Goal: Book appointment/travel/reservation

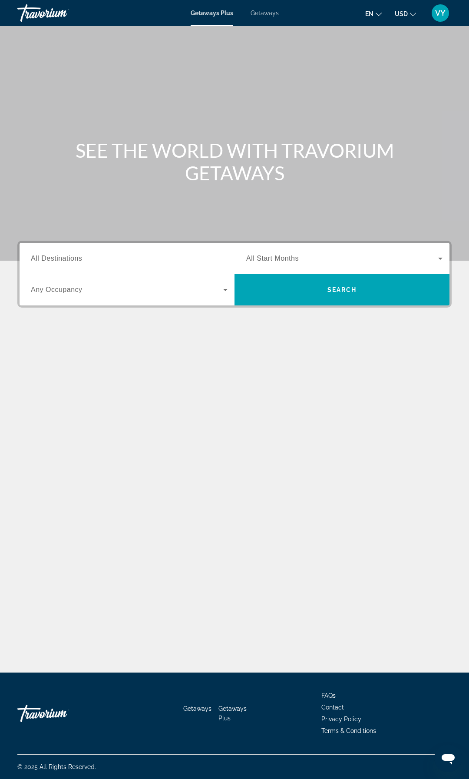
click at [76, 254] on span "All Destinations" at bounding box center [56, 257] width 51 height 7
click at [76, 254] on input "Destination All Destinations" at bounding box center [129, 259] width 197 height 10
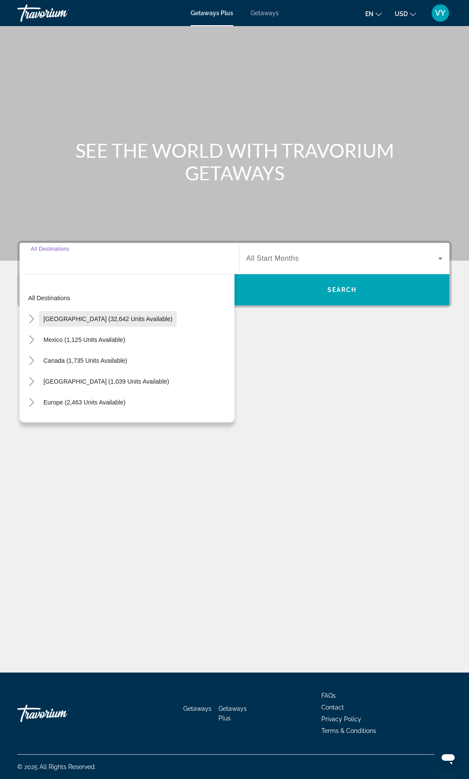
click at [51, 320] on span "[GEOGRAPHIC_DATA] (32,642 units available)" at bounding box center [107, 318] width 129 height 7
type input "**********"
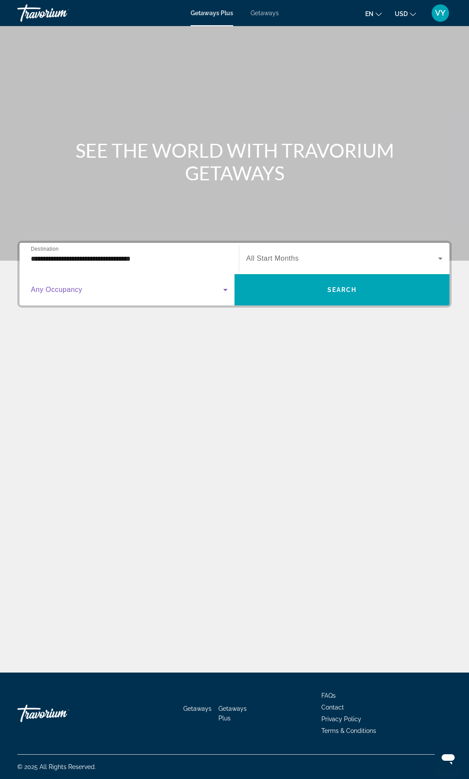
click at [126, 290] on span "Search widget" at bounding box center [127, 289] width 192 height 10
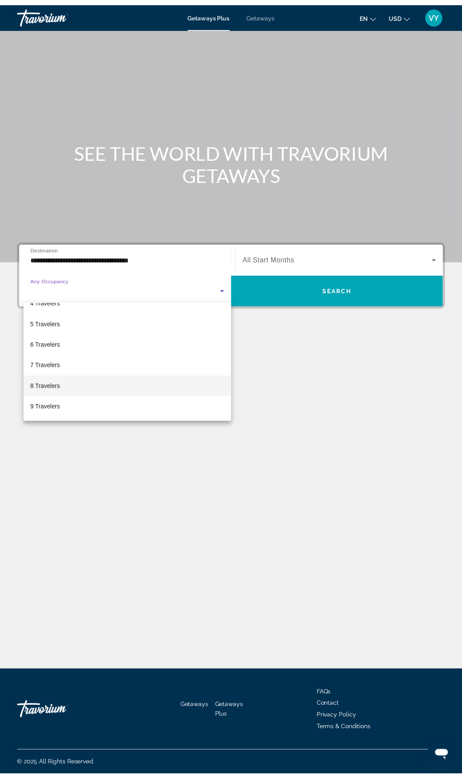
scroll to position [96, 0]
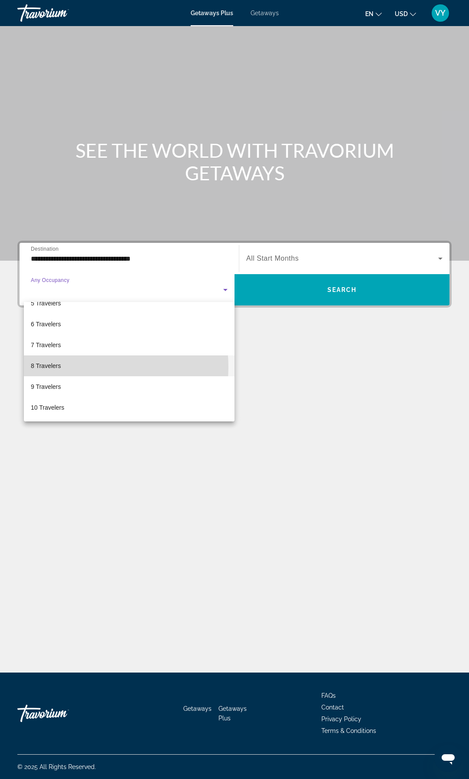
click at [75, 367] on mat-option "8 Travelers" at bounding box center [129, 365] width 211 height 21
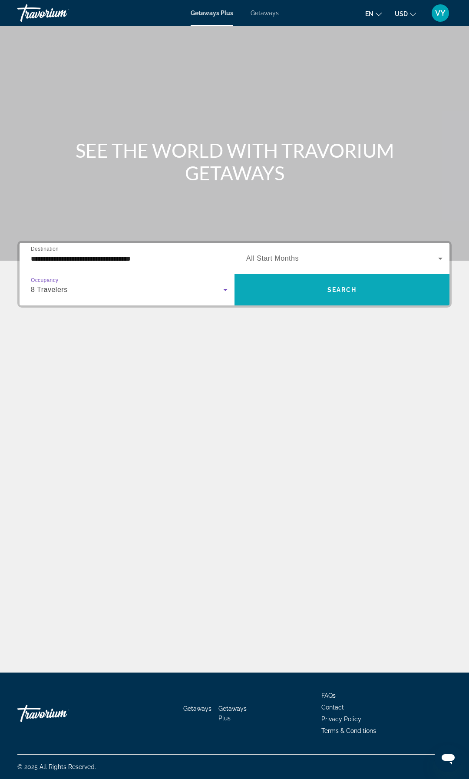
click at [344, 292] on span "Search" at bounding box center [342, 289] width 30 height 7
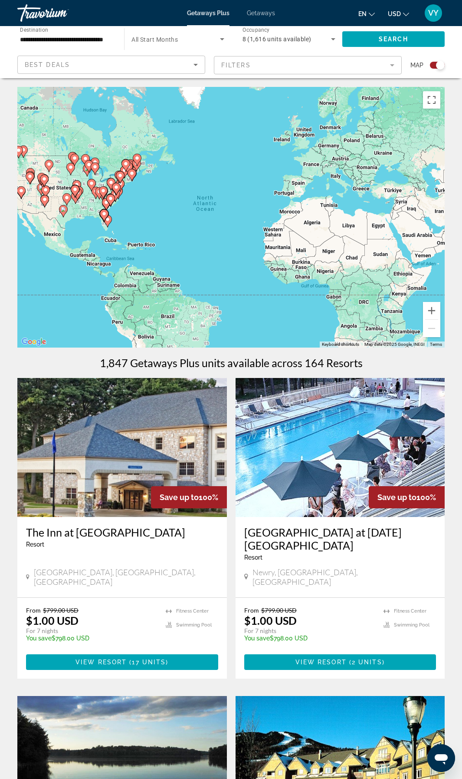
click at [350, 68] on mat-form-field "Filters" at bounding box center [308, 65] width 188 height 18
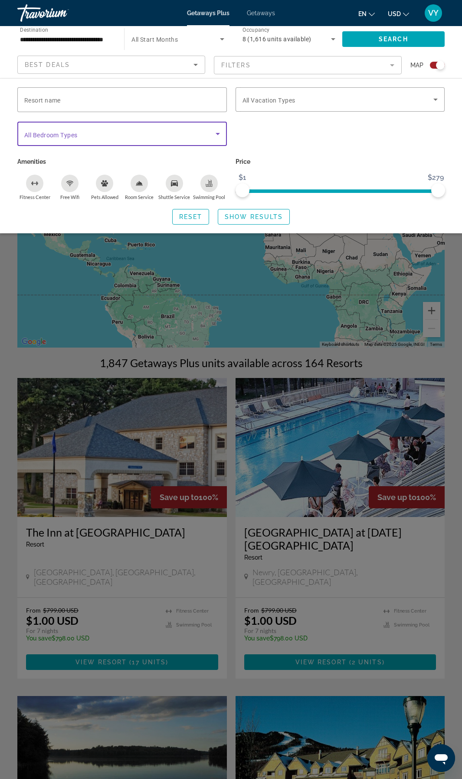
click at [83, 138] on span "Search widget" at bounding box center [120, 134] width 192 height 10
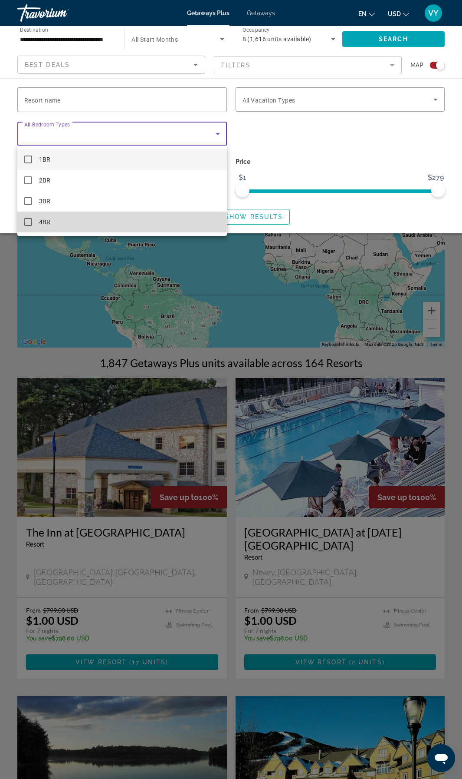
click at [28, 221] on mat-pseudo-checkbox at bounding box center [28, 222] width 8 height 8
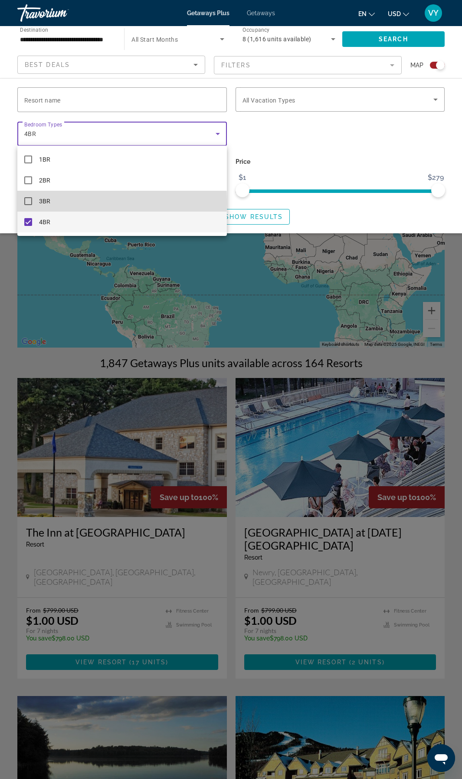
click at [30, 202] on mat-pseudo-checkbox at bounding box center [28, 201] width 8 height 8
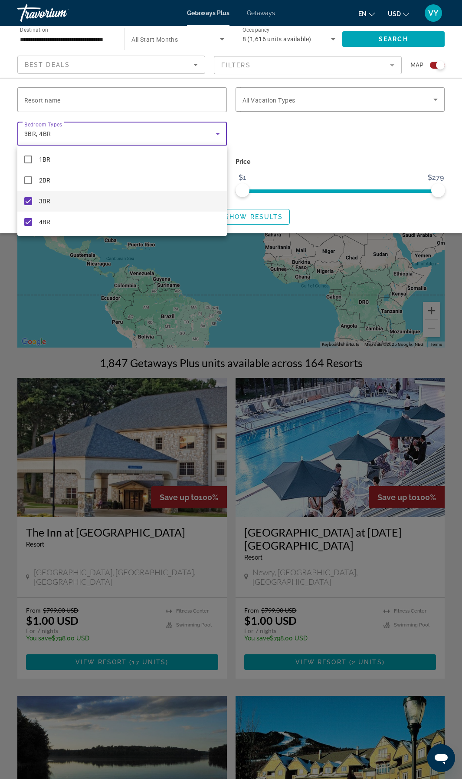
click at [5, 206] on div at bounding box center [231, 389] width 462 height 779
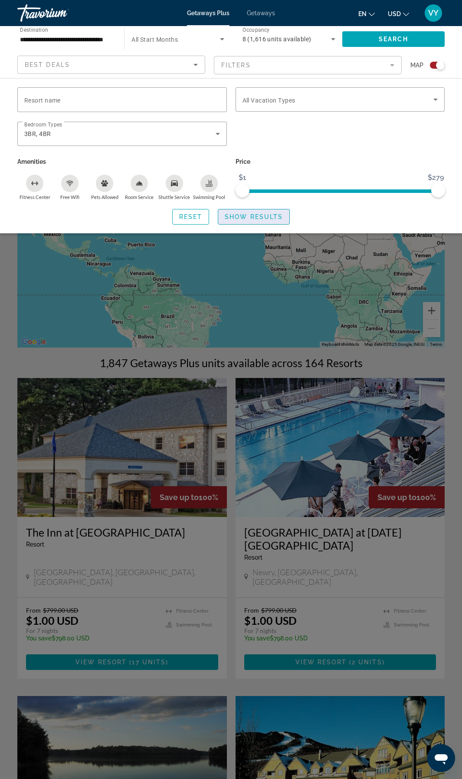
click at [267, 216] on span "Show Results" at bounding box center [254, 216] width 58 height 7
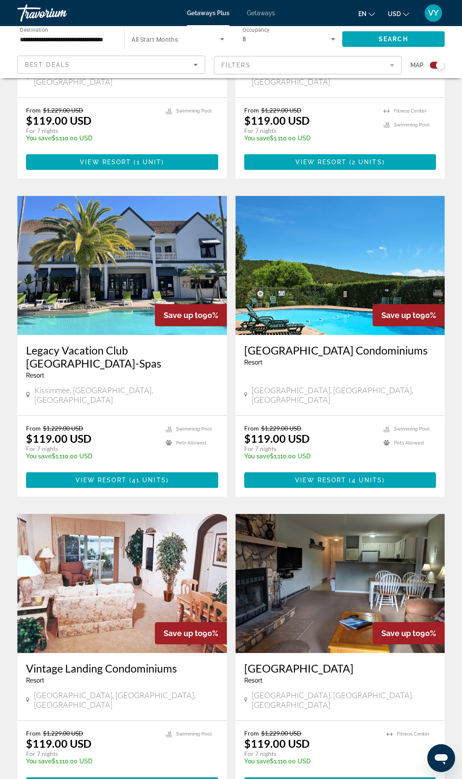
scroll to position [1445, 0]
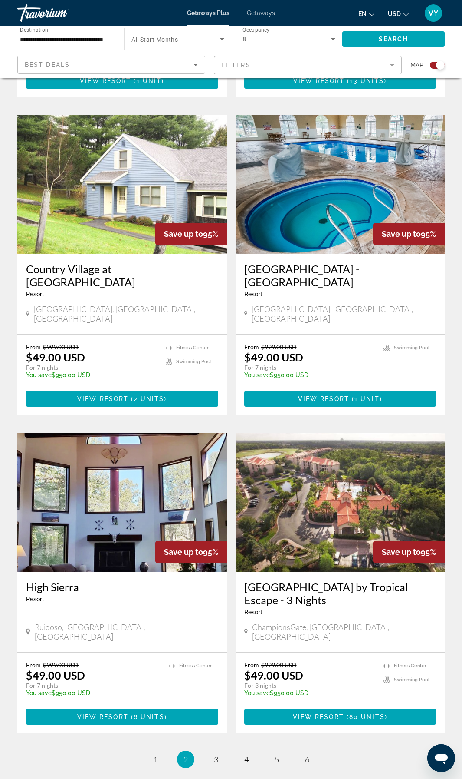
scroll to position [1525, 0]
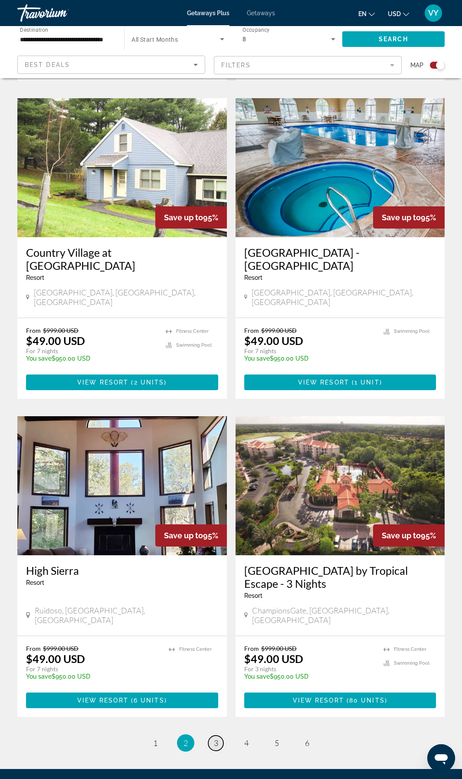
click at [218, 735] on link "page 3" at bounding box center [215, 742] width 15 height 15
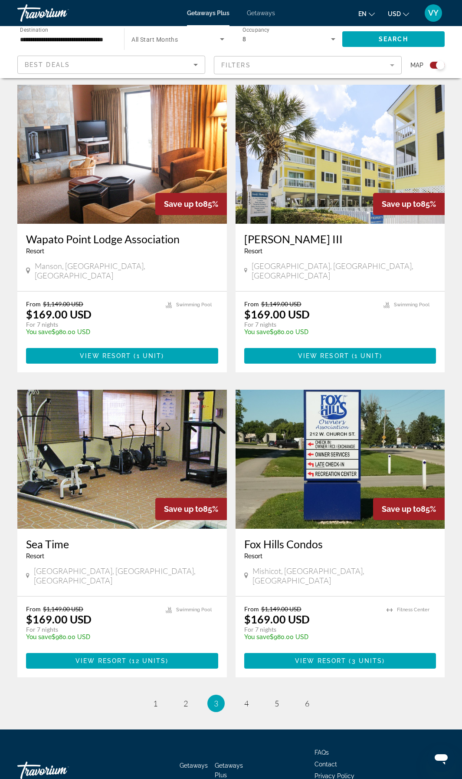
scroll to position [1517, 0]
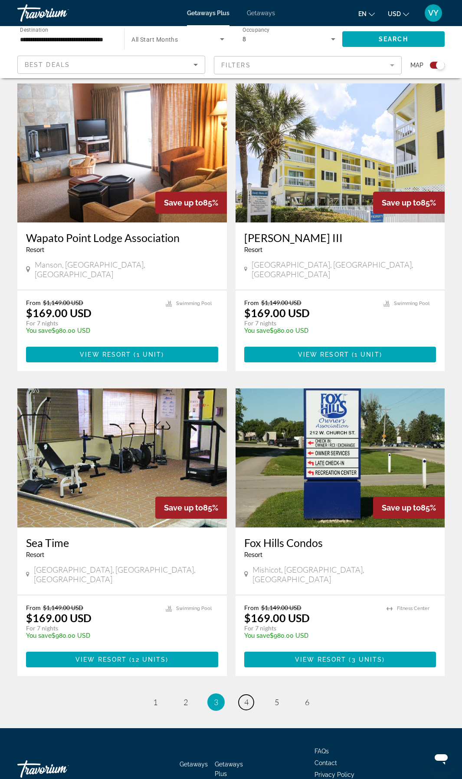
click at [247, 697] on span "4" at bounding box center [246, 702] width 4 height 10
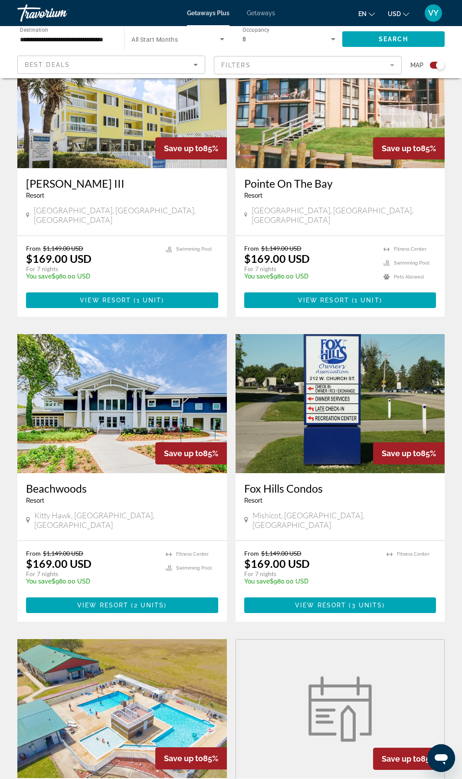
scroll to position [357, 0]
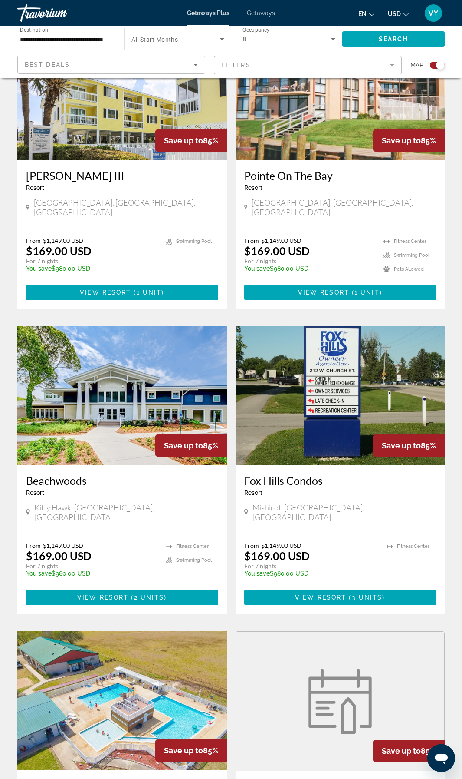
click at [78, 429] on img "Main content" at bounding box center [122, 395] width 210 height 139
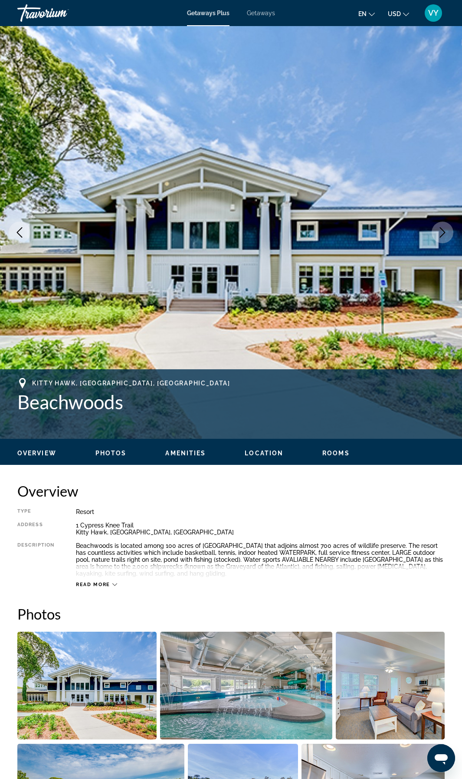
click at [268, 453] on span "Location" at bounding box center [264, 452] width 39 height 7
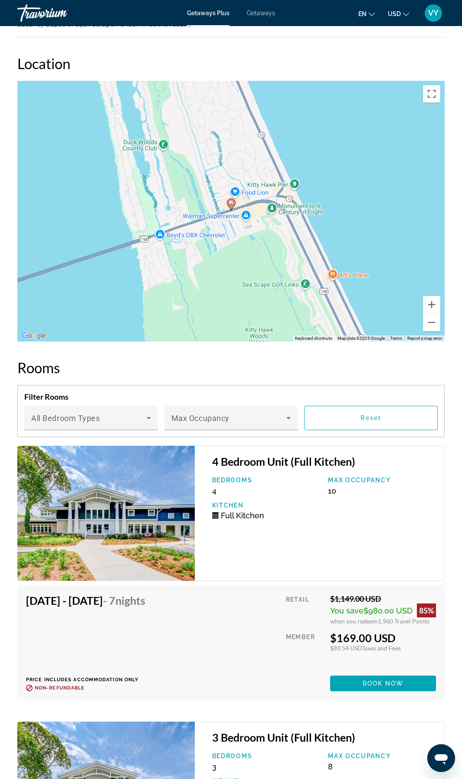
scroll to position [1571, 0]
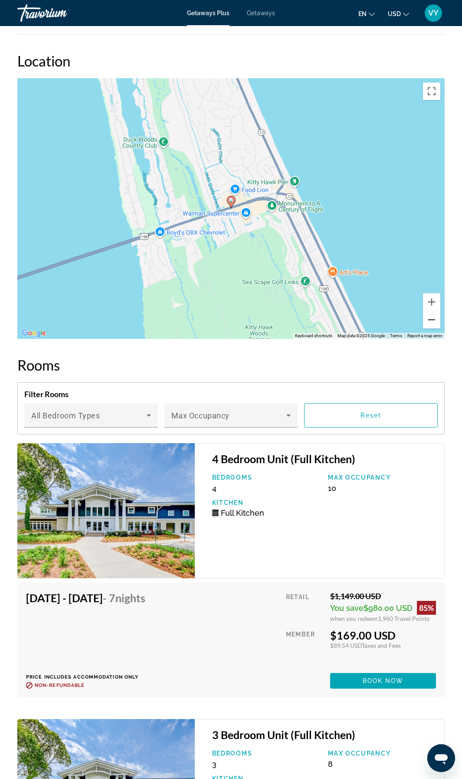
click at [436, 324] on button "Zoom out" at bounding box center [431, 319] width 17 height 17
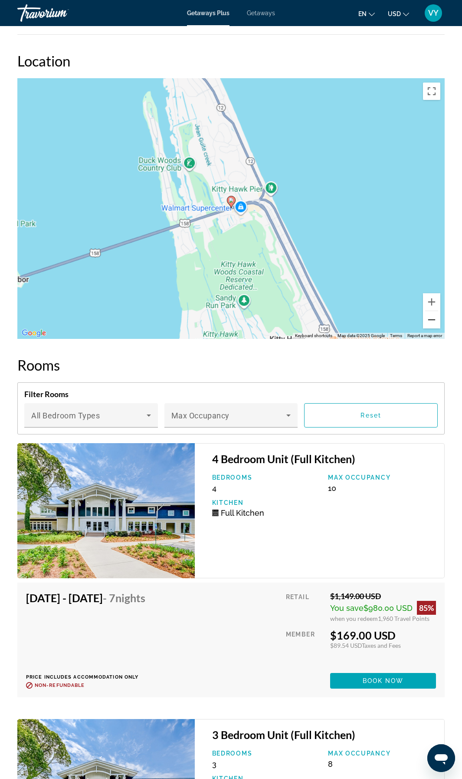
click at [436, 324] on button "Zoom out" at bounding box center [431, 319] width 17 height 17
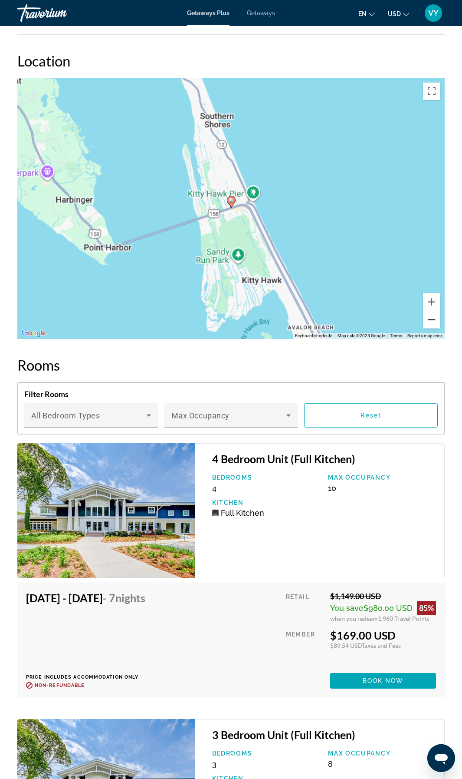
click at [436, 324] on button "Zoom out" at bounding box center [431, 319] width 17 height 17
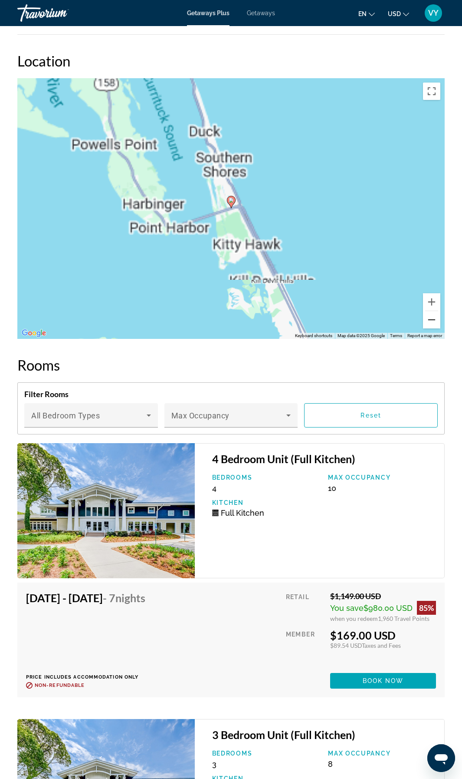
click at [436, 324] on button "Zoom out" at bounding box center [431, 319] width 17 height 17
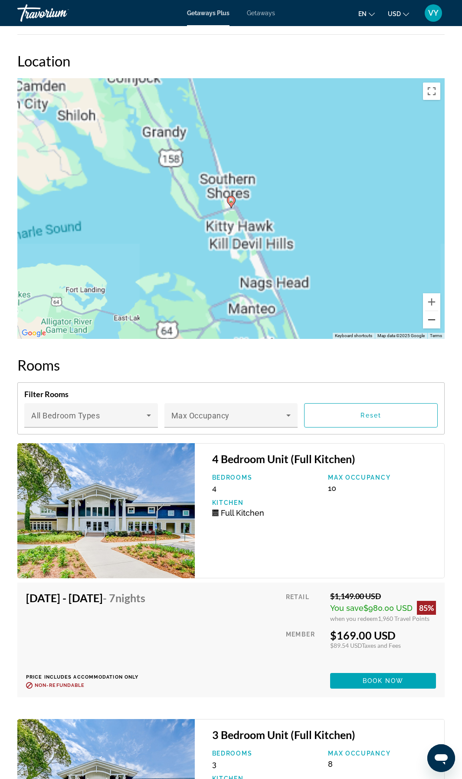
click at [436, 324] on button "Zoom out" at bounding box center [431, 319] width 17 height 17
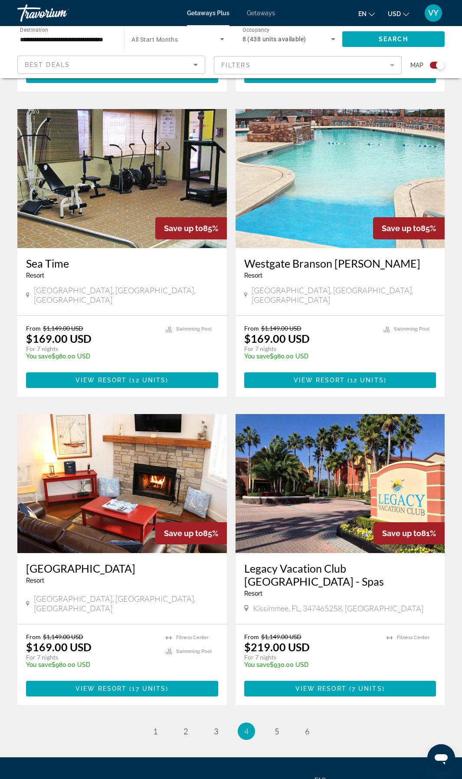
scroll to position [1525, 0]
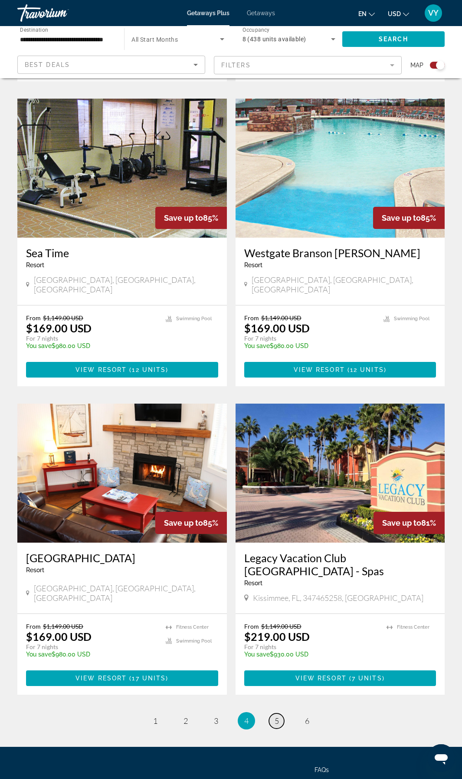
click at [277, 716] on span "5" at bounding box center [277, 721] width 4 height 10
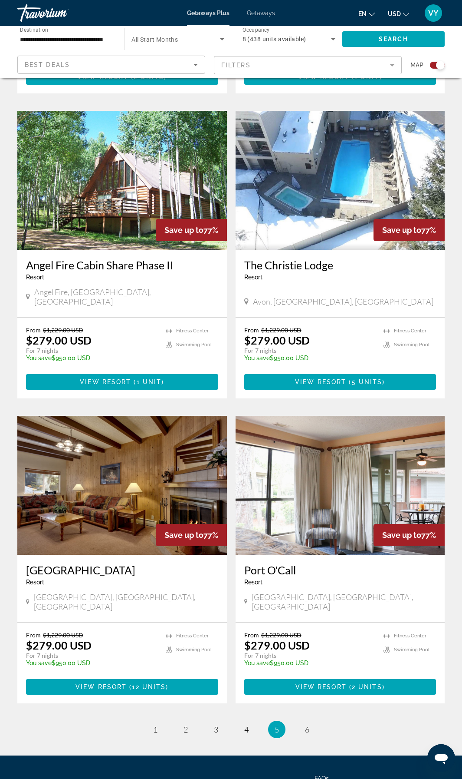
scroll to position [1538, 0]
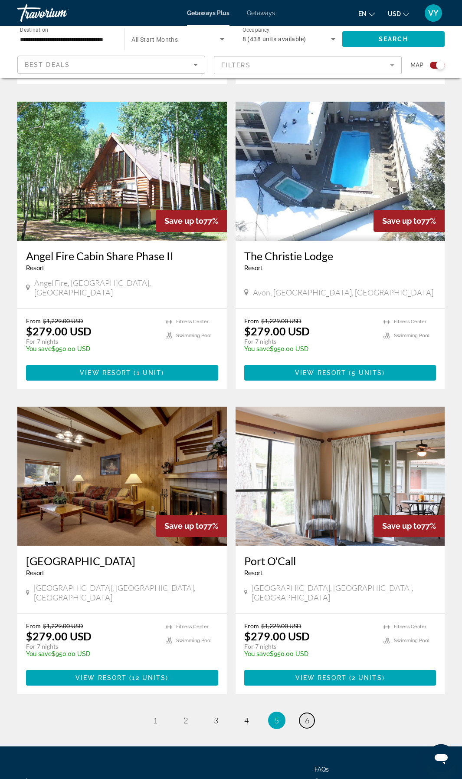
click at [305, 715] on span "6" at bounding box center [307, 720] width 4 height 10
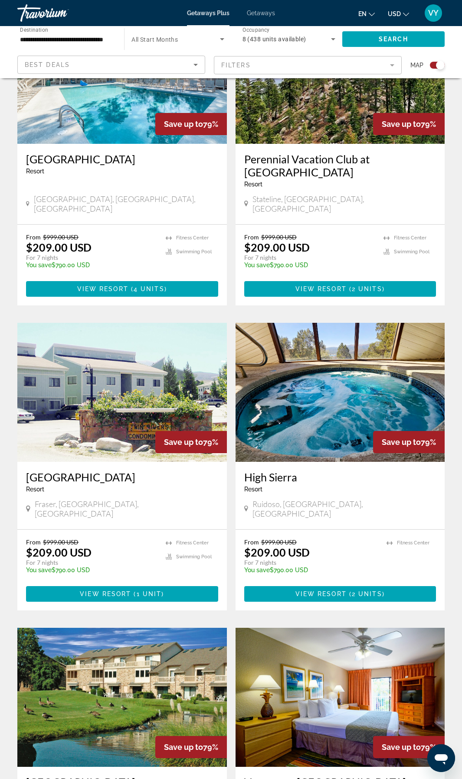
scroll to position [935, 0]
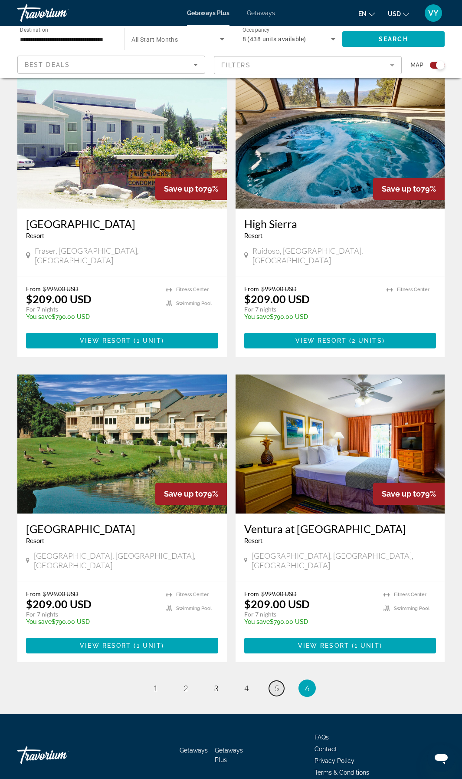
click at [274, 680] on link "page 5" at bounding box center [276, 687] width 15 height 15
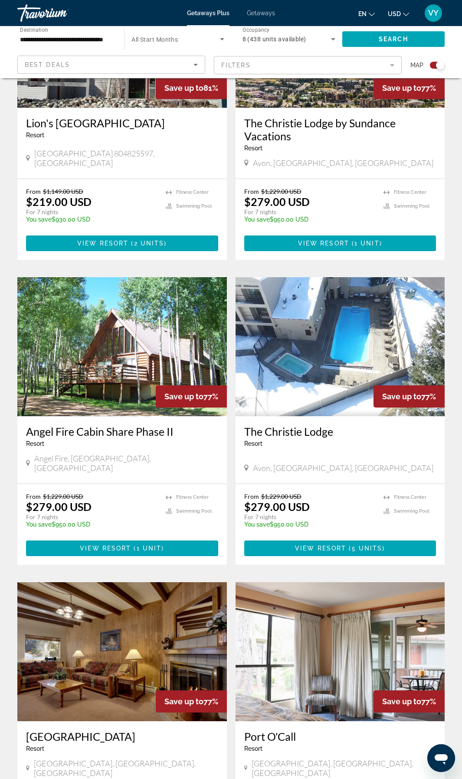
scroll to position [681, 0]
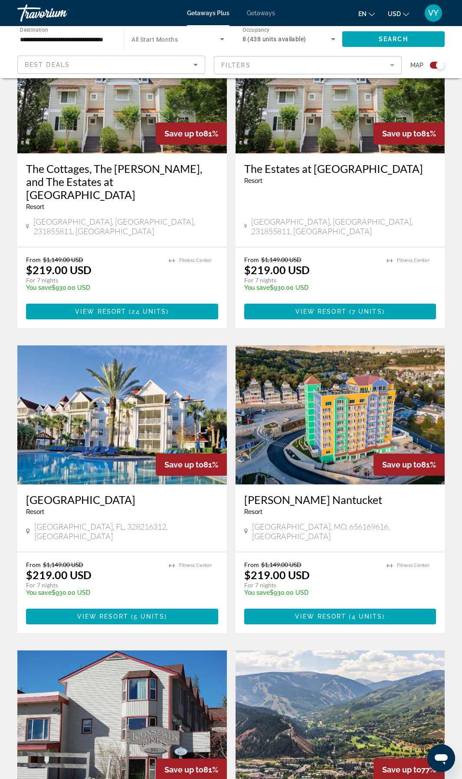
click at [343, 382] on img "Main content" at bounding box center [341, 414] width 210 height 139
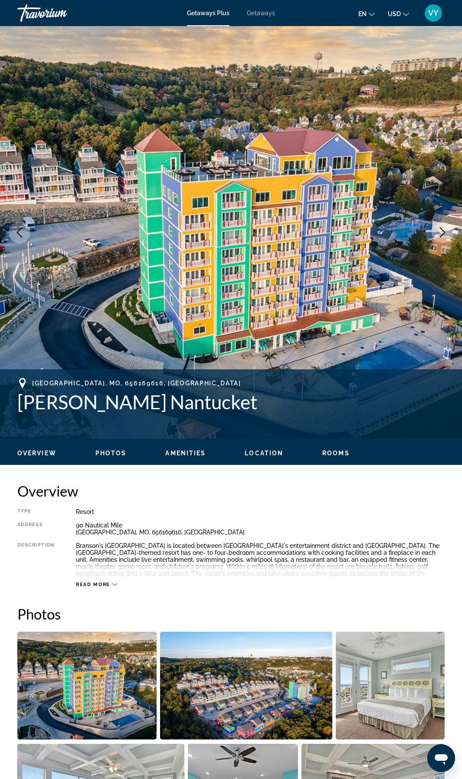
click at [442, 232] on icon "Next image" at bounding box center [443, 232] width 10 height 10
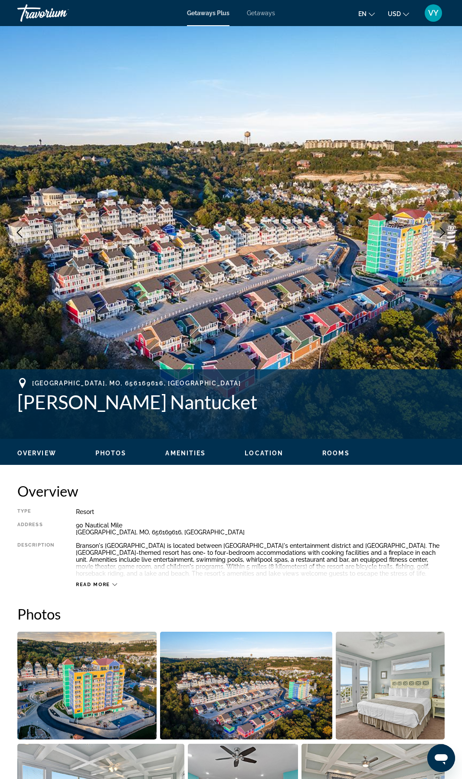
click at [442, 232] on icon "Next image" at bounding box center [443, 232] width 10 height 10
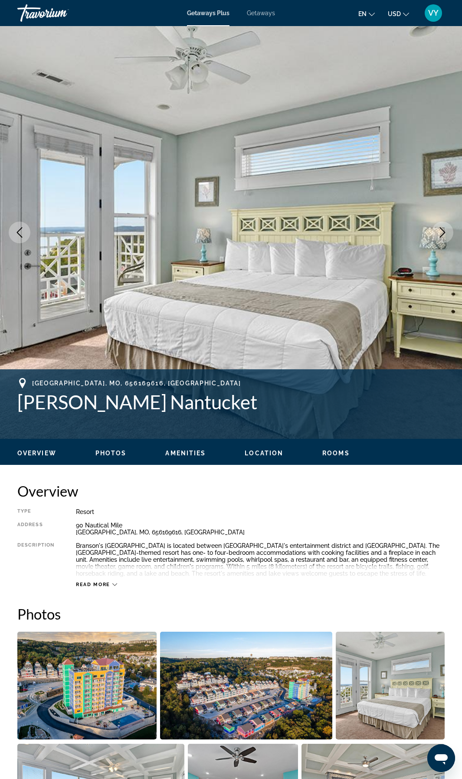
click at [442, 232] on icon "Next image" at bounding box center [443, 232] width 10 height 10
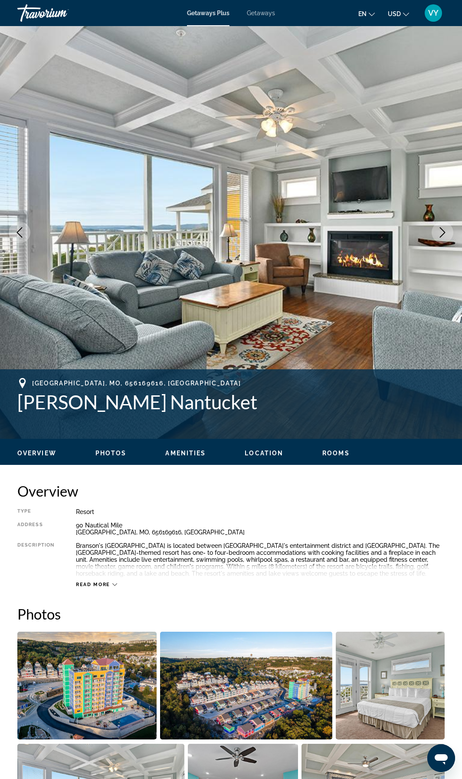
click at [442, 232] on icon "Next image" at bounding box center [443, 232] width 10 height 10
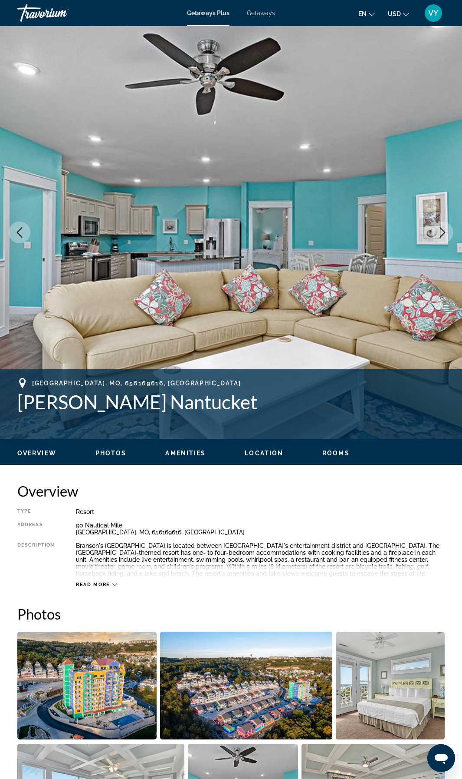
click at [442, 232] on icon "Next image" at bounding box center [443, 232] width 10 height 10
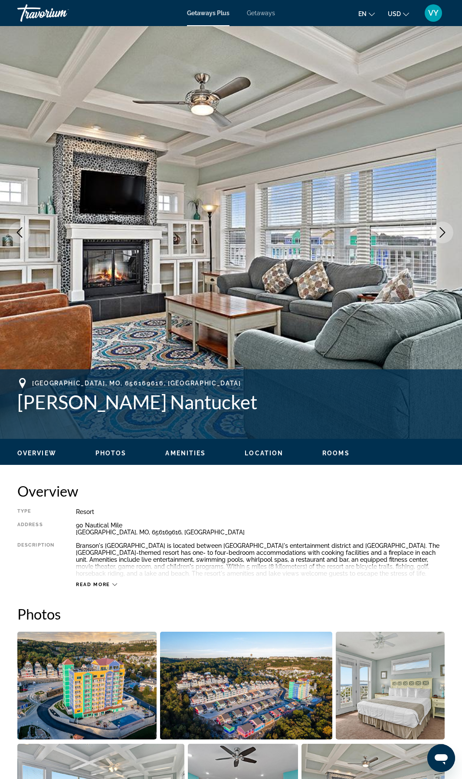
click at [442, 232] on icon "Next image" at bounding box center [443, 232] width 10 height 10
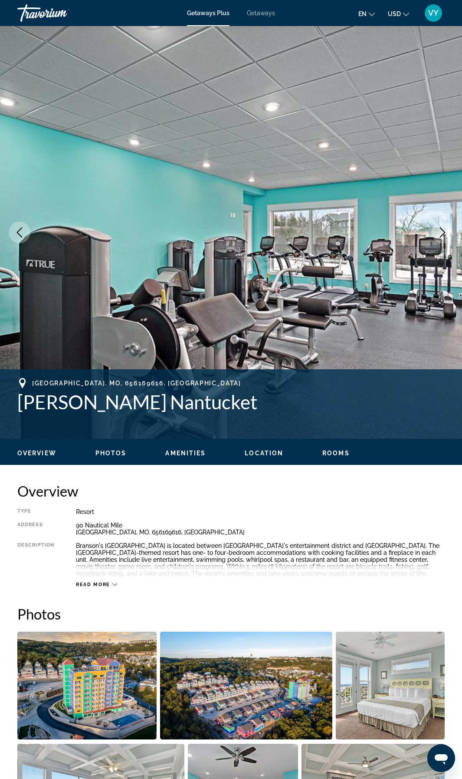
click at [443, 231] on icon "Next image" at bounding box center [443, 232] width 10 height 10
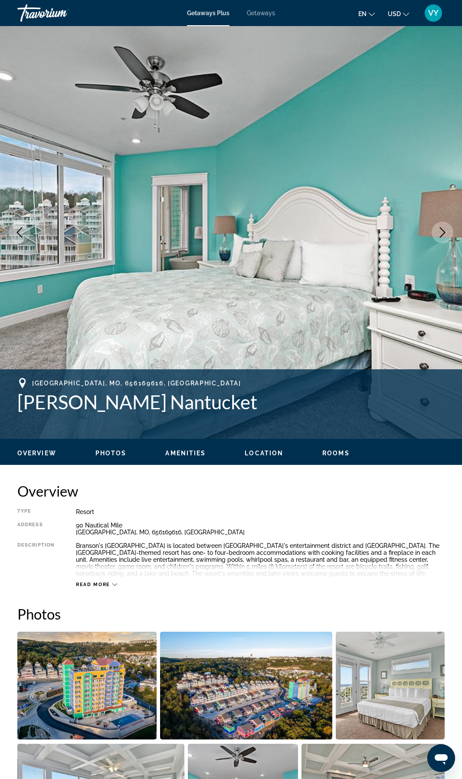
click at [443, 231] on icon "Next image" at bounding box center [443, 232] width 10 height 10
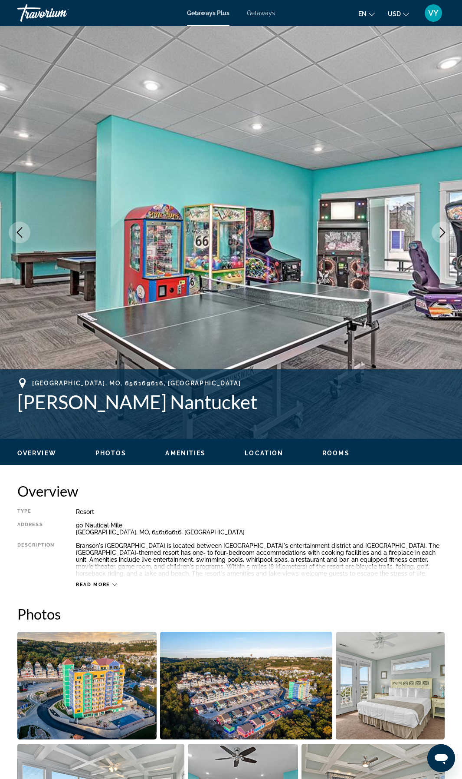
click at [443, 231] on icon "Next image" at bounding box center [443, 232] width 10 height 10
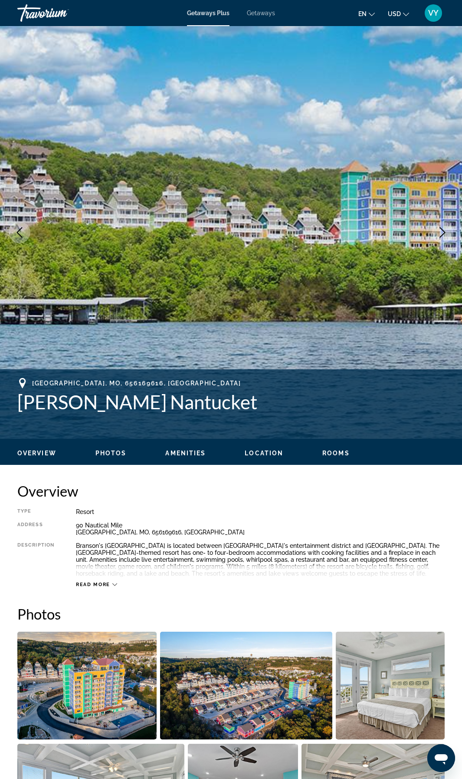
click at [443, 231] on icon "Next image" at bounding box center [443, 232] width 10 height 10
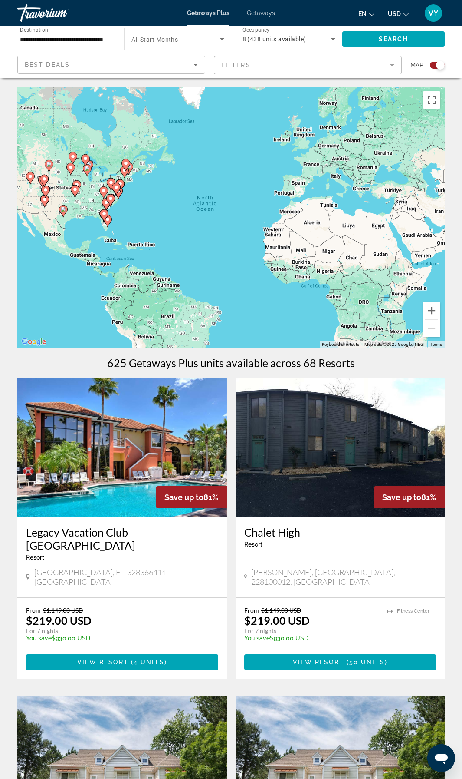
click at [48, 41] on input "**********" at bounding box center [66, 39] width 93 height 10
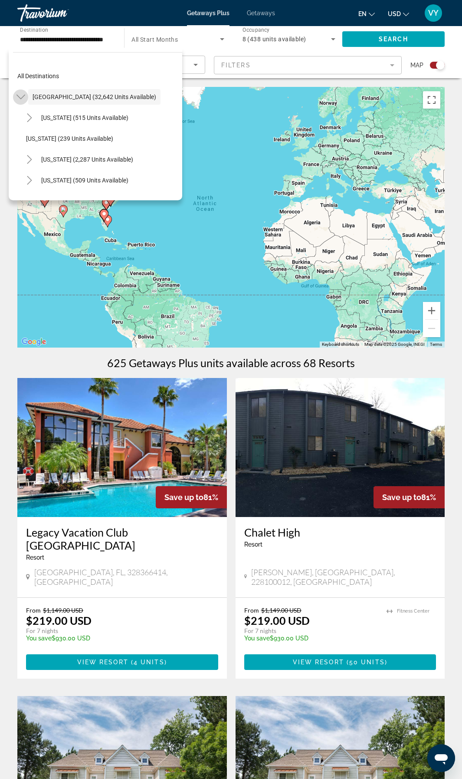
click at [23, 98] on icon "Toggle United States (32,642 units available)" at bounding box center [21, 96] width 9 height 9
click at [43, 139] on span "Canada (1,735 units available)" at bounding box center [74, 138] width 83 height 7
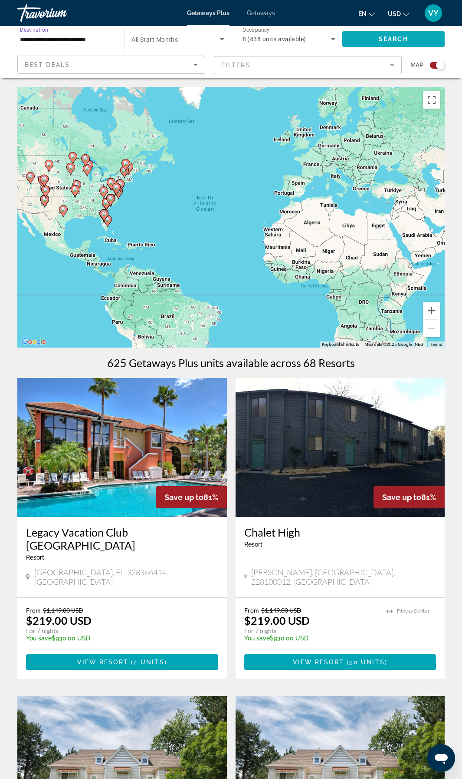
click at [374, 42] on span "Search widget" at bounding box center [394, 39] width 102 height 21
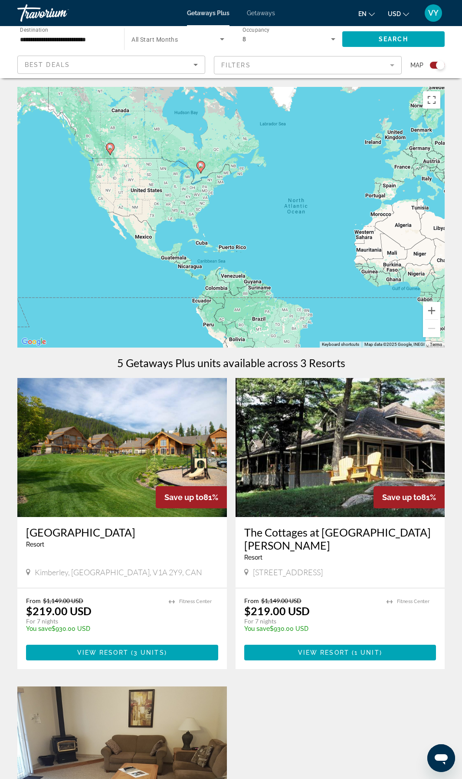
drag, startPoint x: 63, startPoint y: 217, endPoint x: 157, endPoint y: 219, distance: 94.3
click at [157, 219] on div "To activate drag with keyboard, press Alt + Enter. Once in keyboard drag state,…" at bounding box center [231, 217] width 428 height 261
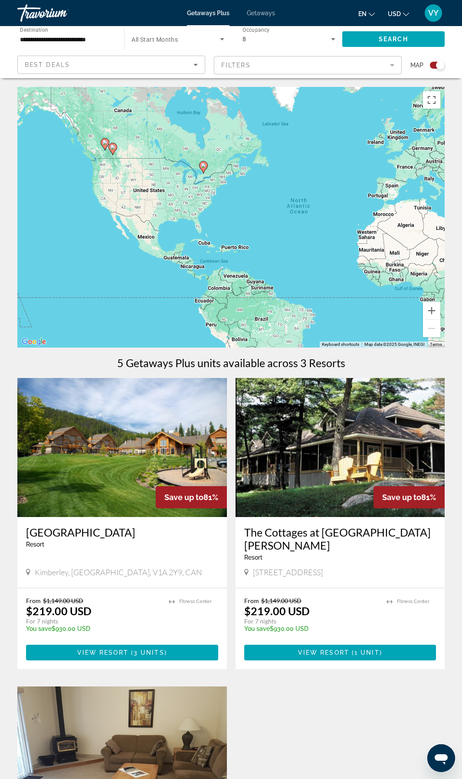
click at [112, 149] on image "Main content" at bounding box center [112, 147] width 5 height 5
type input "**********"
